Goal: Navigation & Orientation: Find specific page/section

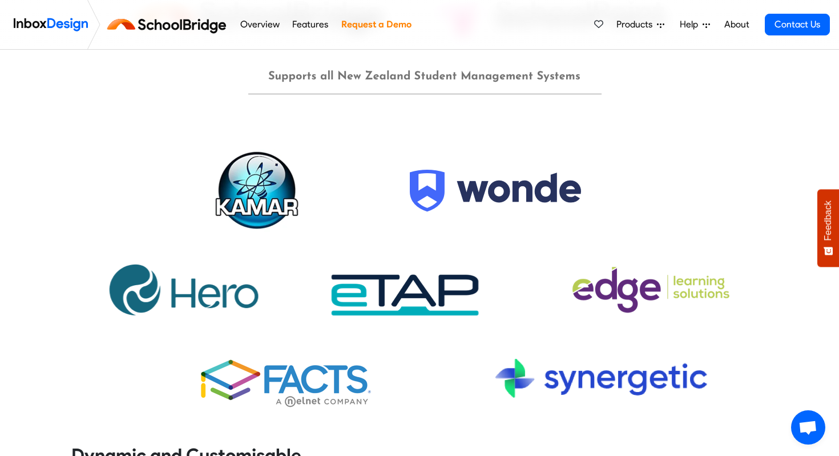
scroll to position [1100, 0]
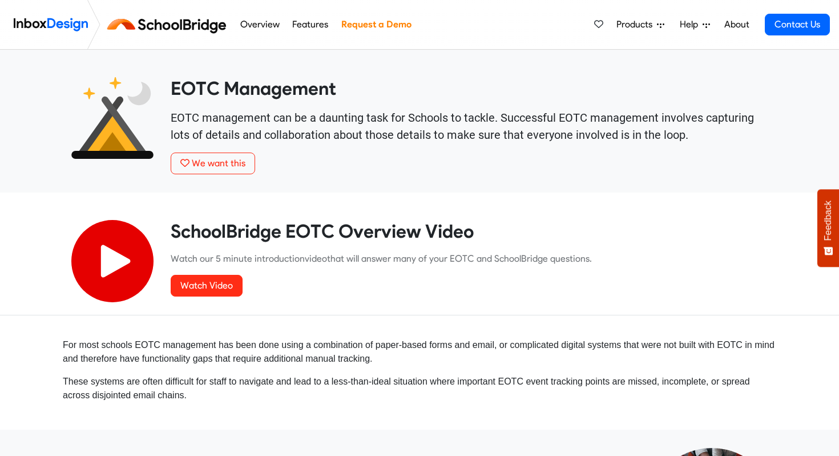
scroll to position [3716, 0]
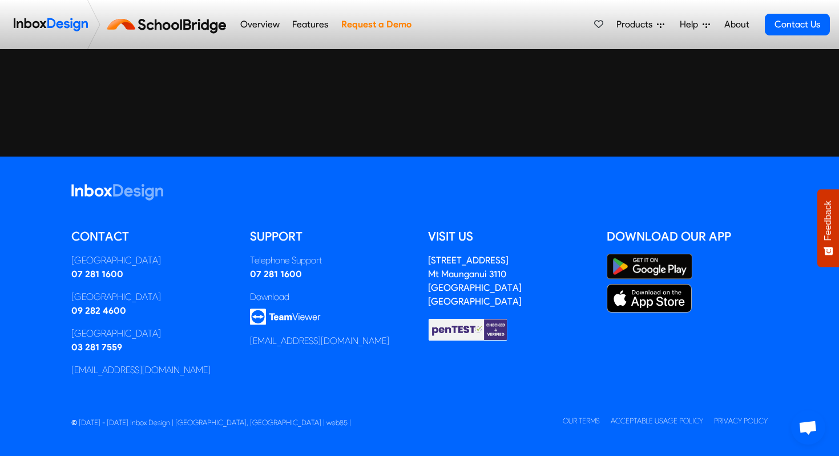
click at [332, 26] on link "Features" at bounding box center [310, 24] width 42 height 23
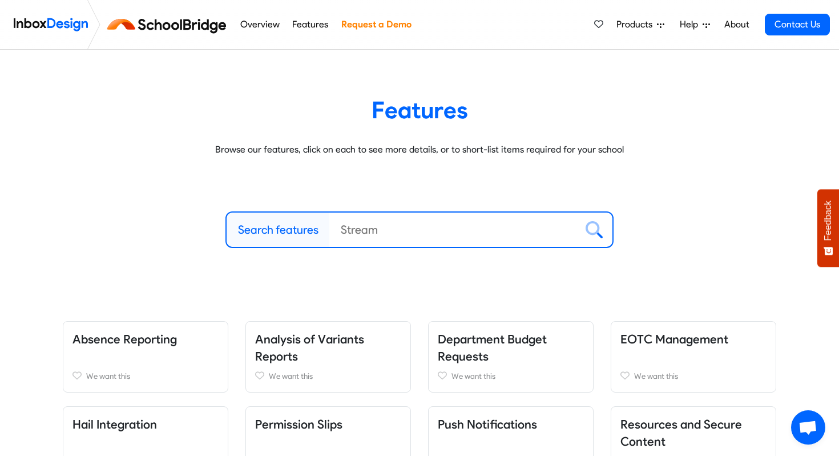
click at [617, 25] on span "Products" at bounding box center [637, 25] width 41 height 14
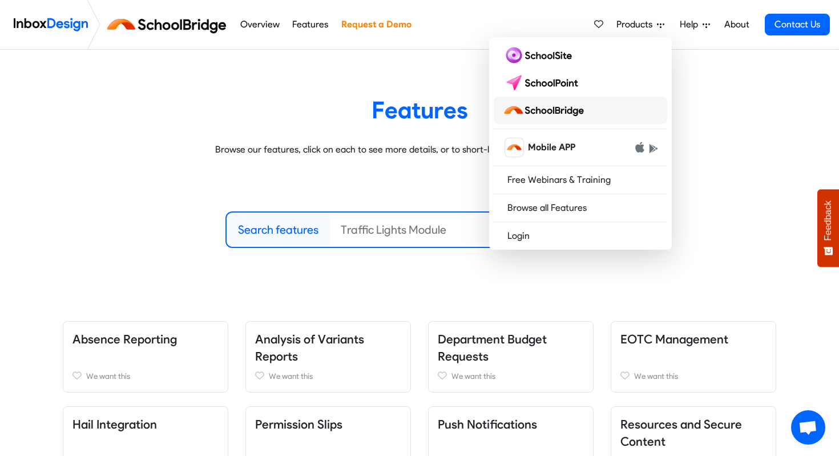
click at [539, 119] on img at bounding box center [546, 110] width 86 height 18
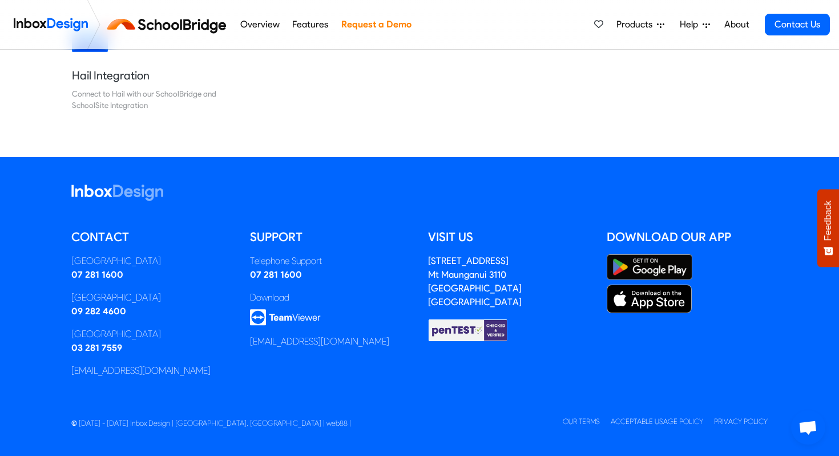
scroll to position [1287, 0]
